Goal: Navigation & Orientation: Find specific page/section

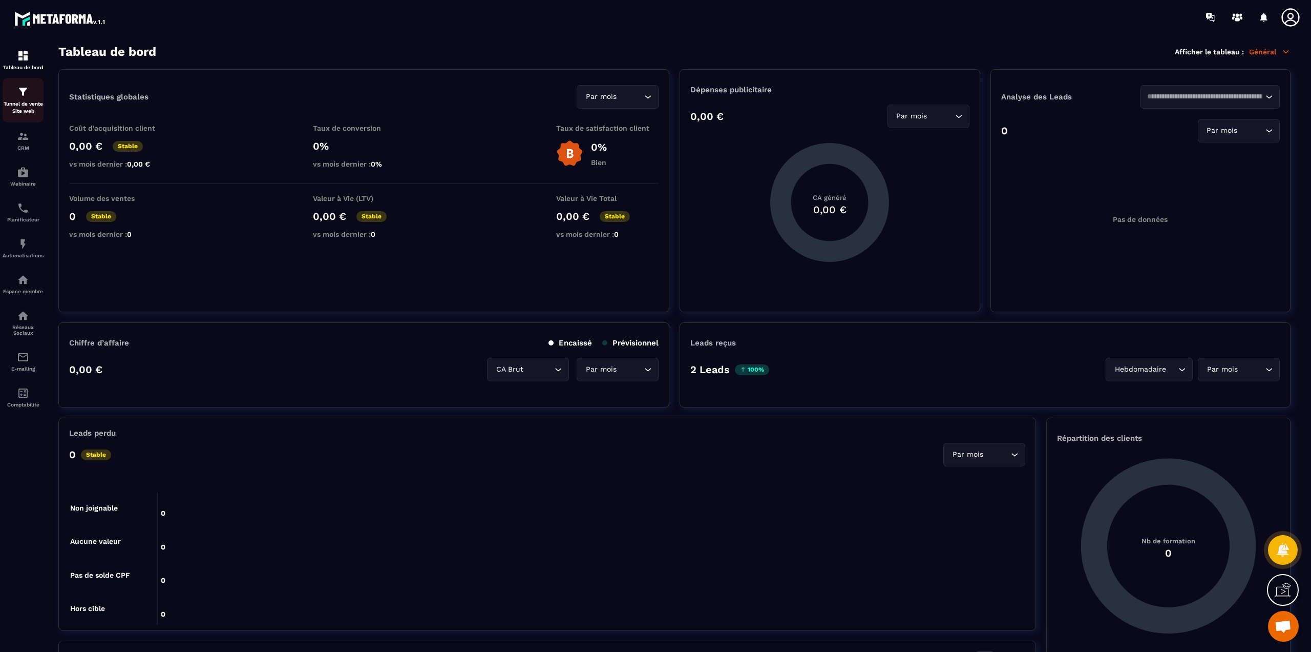
click at [30, 109] on p "Tunnel de vente Site web" at bounding box center [23, 107] width 41 height 14
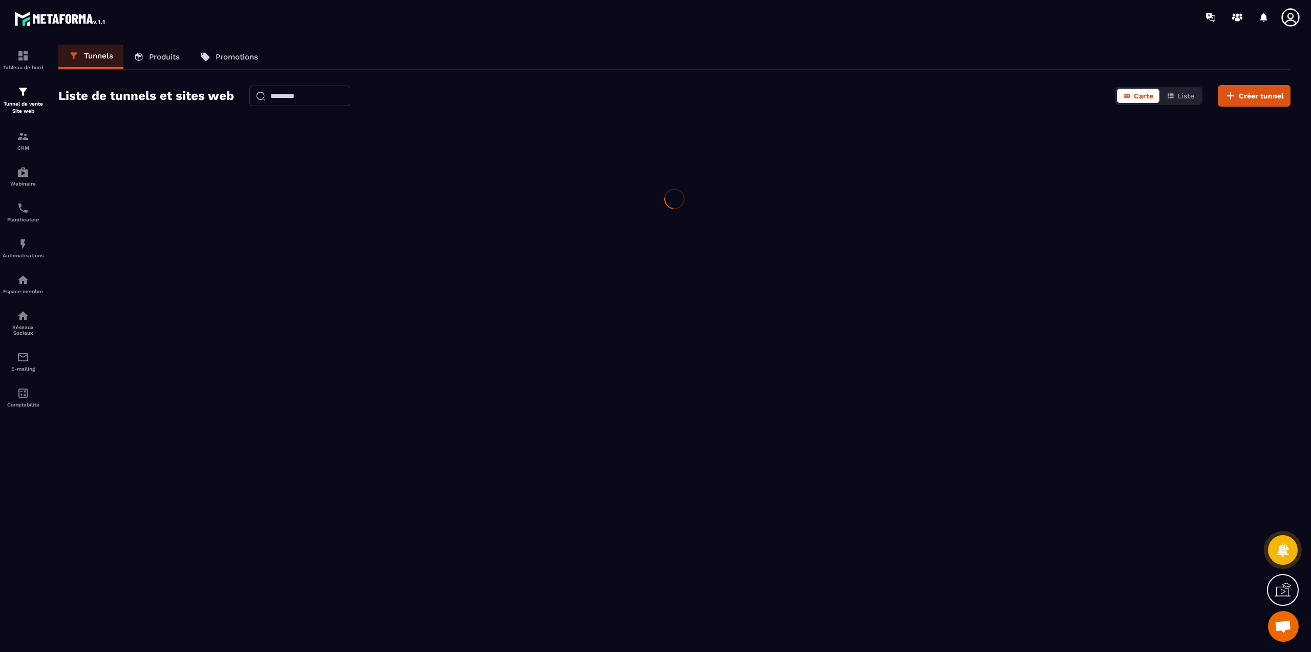
click at [1291, 17] on icon at bounding box center [1291, 17] width 20 height 20
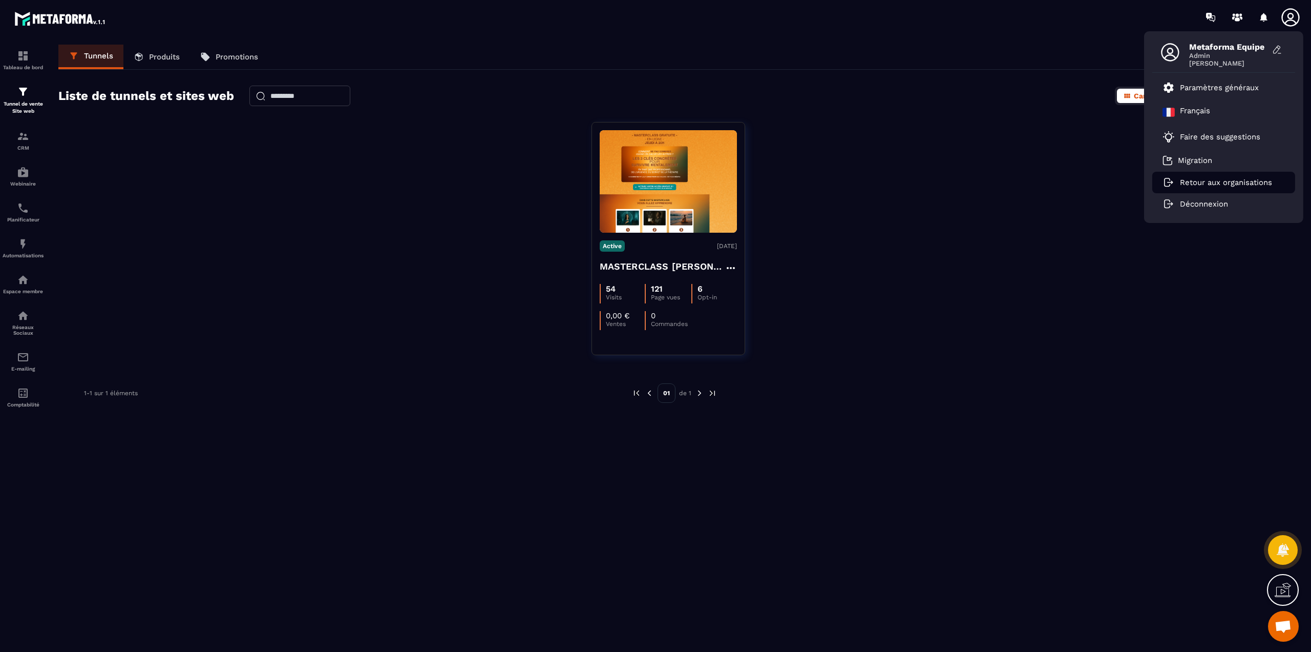
click at [1191, 182] on p "Retour aux organisations" at bounding box center [1226, 182] width 92 height 9
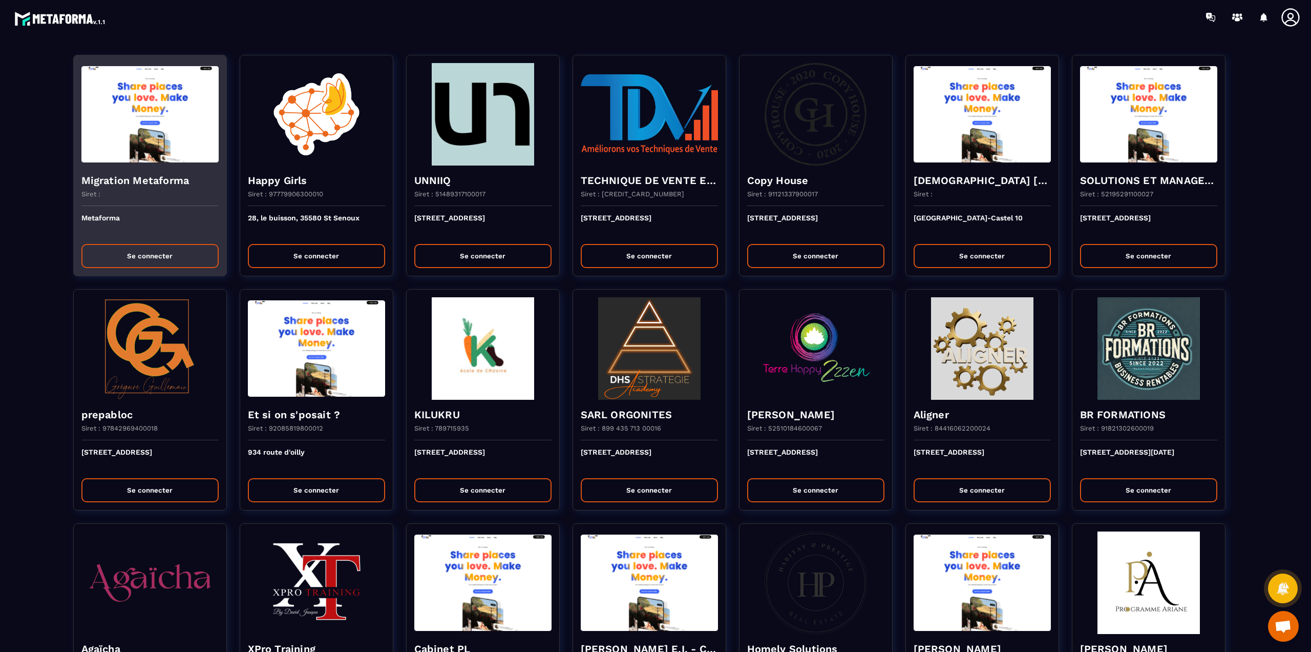
click at [135, 177] on h4 "Migration Metaforma" at bounding box center [149, 180] width 137 height 14
